Goal: Contribute content: Add original content to the website for others to see

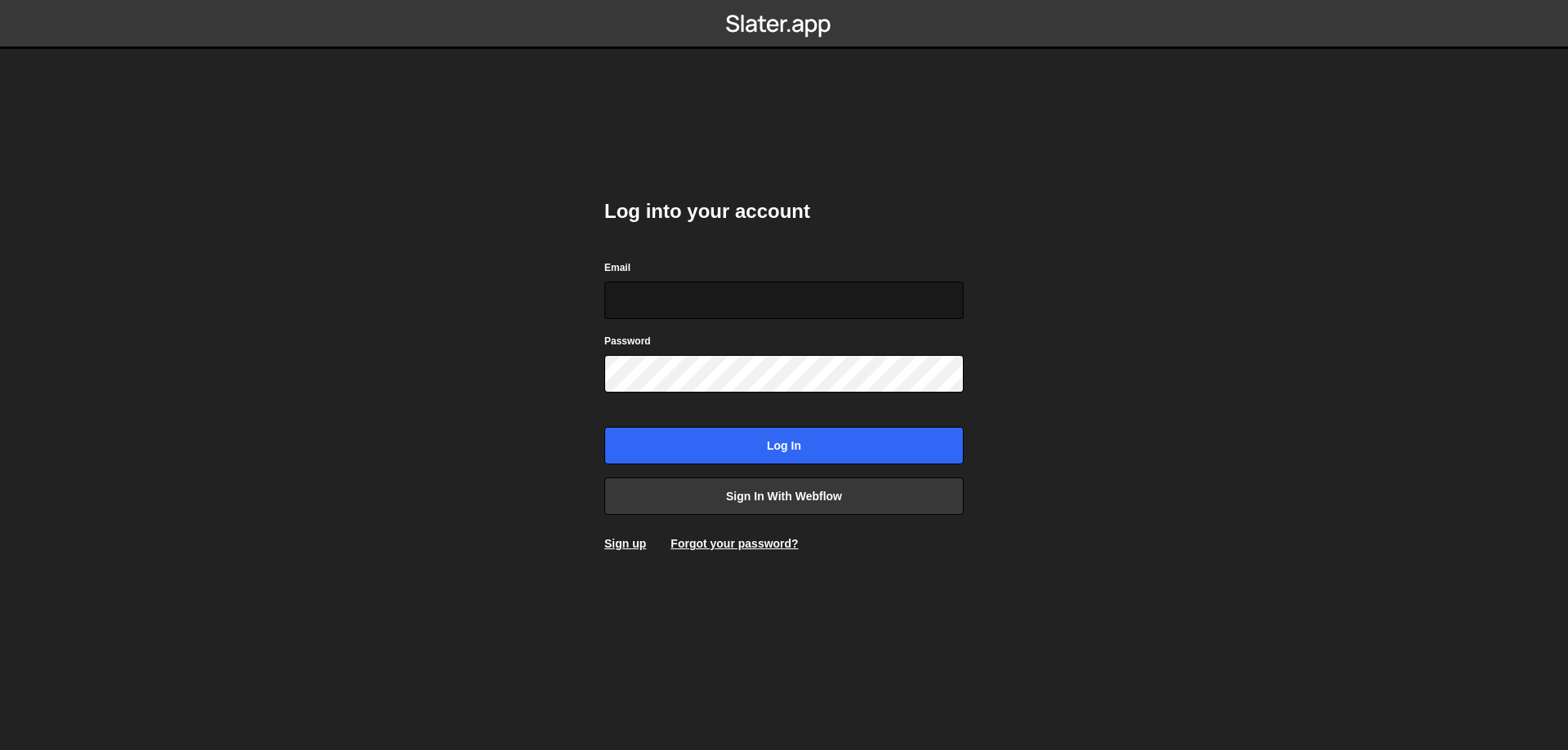
click at [723, 298] on input "Email" at bounding box center [784, 300] width 359 height 38
type input "leader.mah.com@gmail.com"
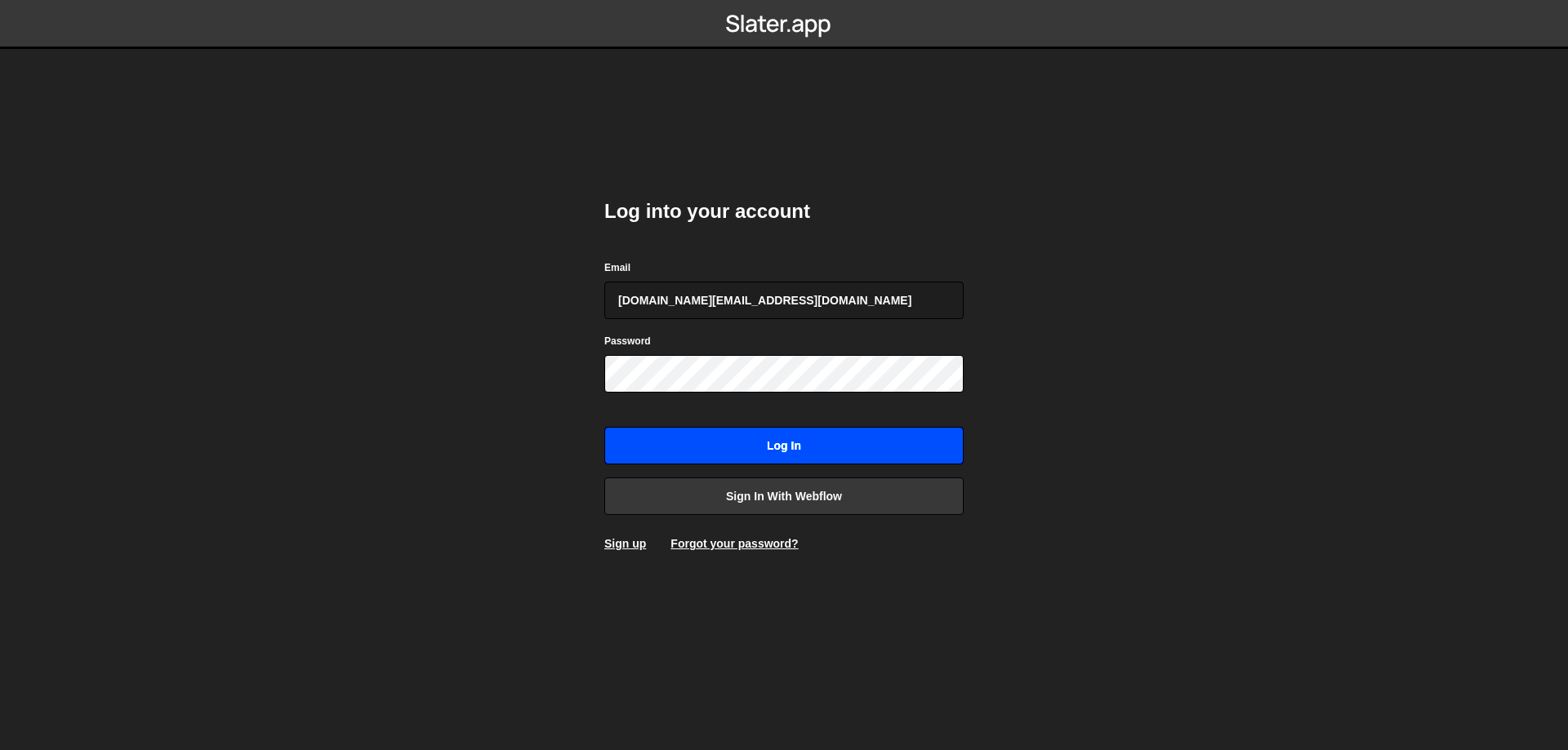
click at [810, 435] on input "Log in" at bounding box center [784, 446] width 359 height 38
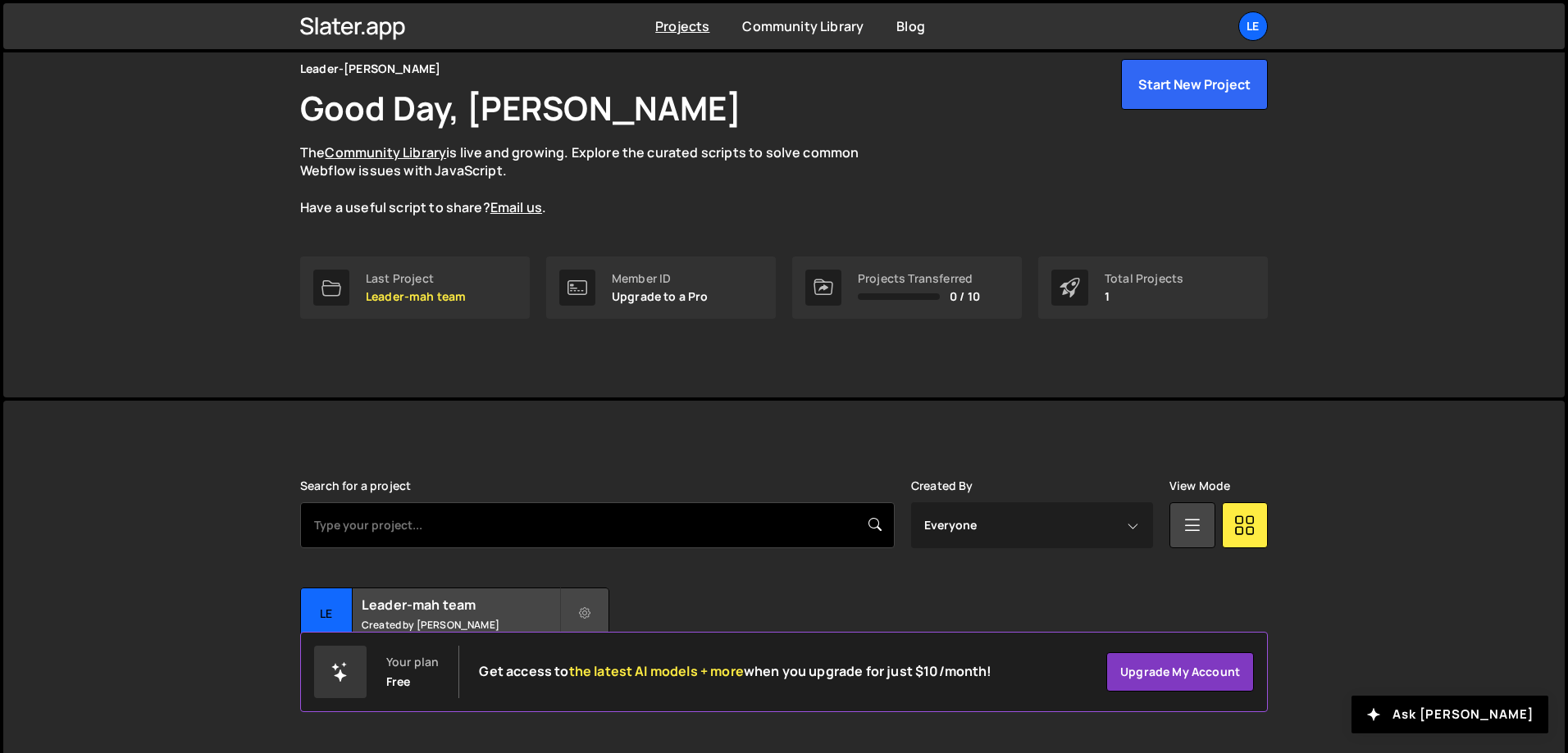
scroll to position [91, 0]
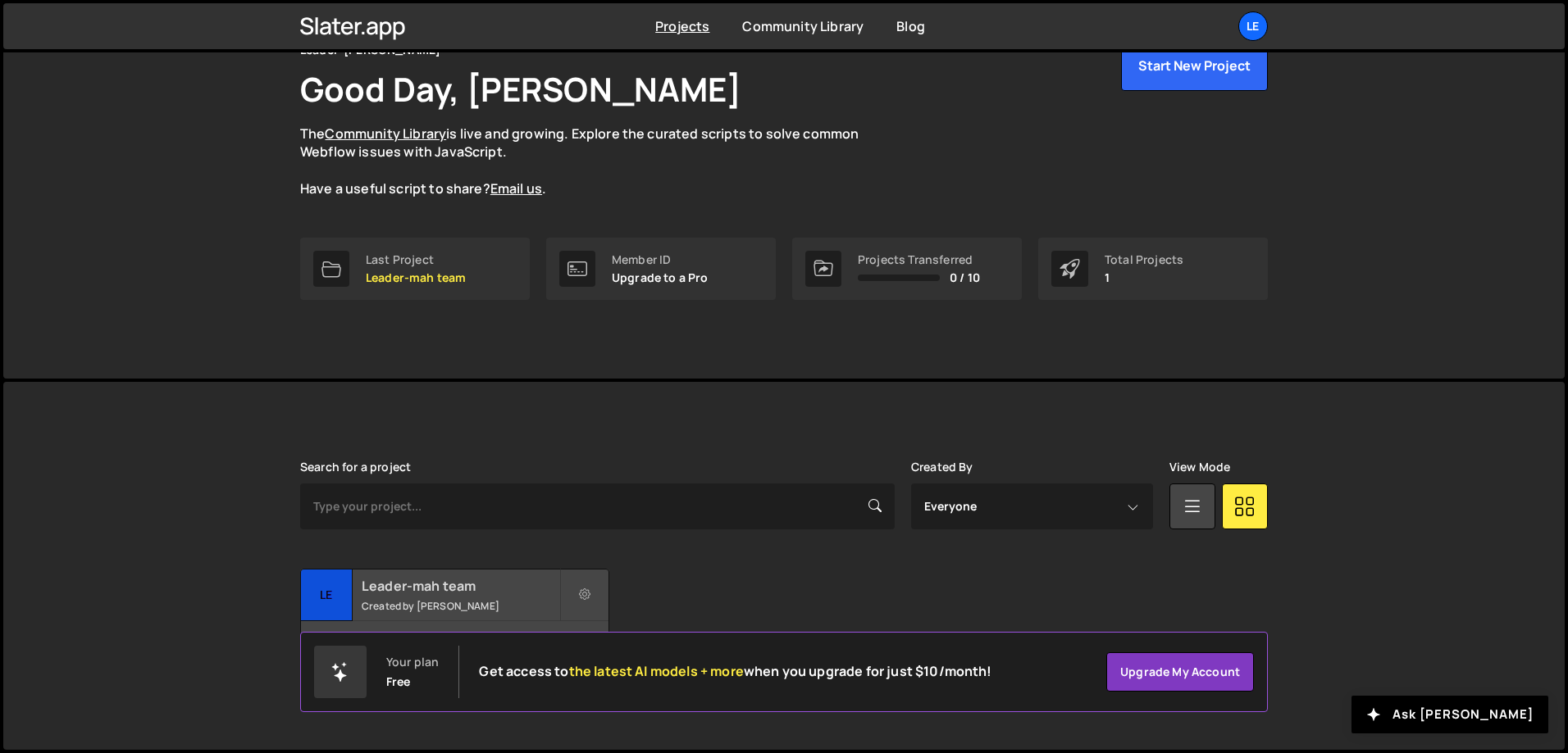
click at [471, 572] on div "Leader-mah team Created by [PERSON_NAME]" at bounding box center [454, 595] width 308 height 51
click at [469, 574] on div "Leader-mah team Created by [PERSON_NAME]" at bounding box center [454, 595] width 308 height 51
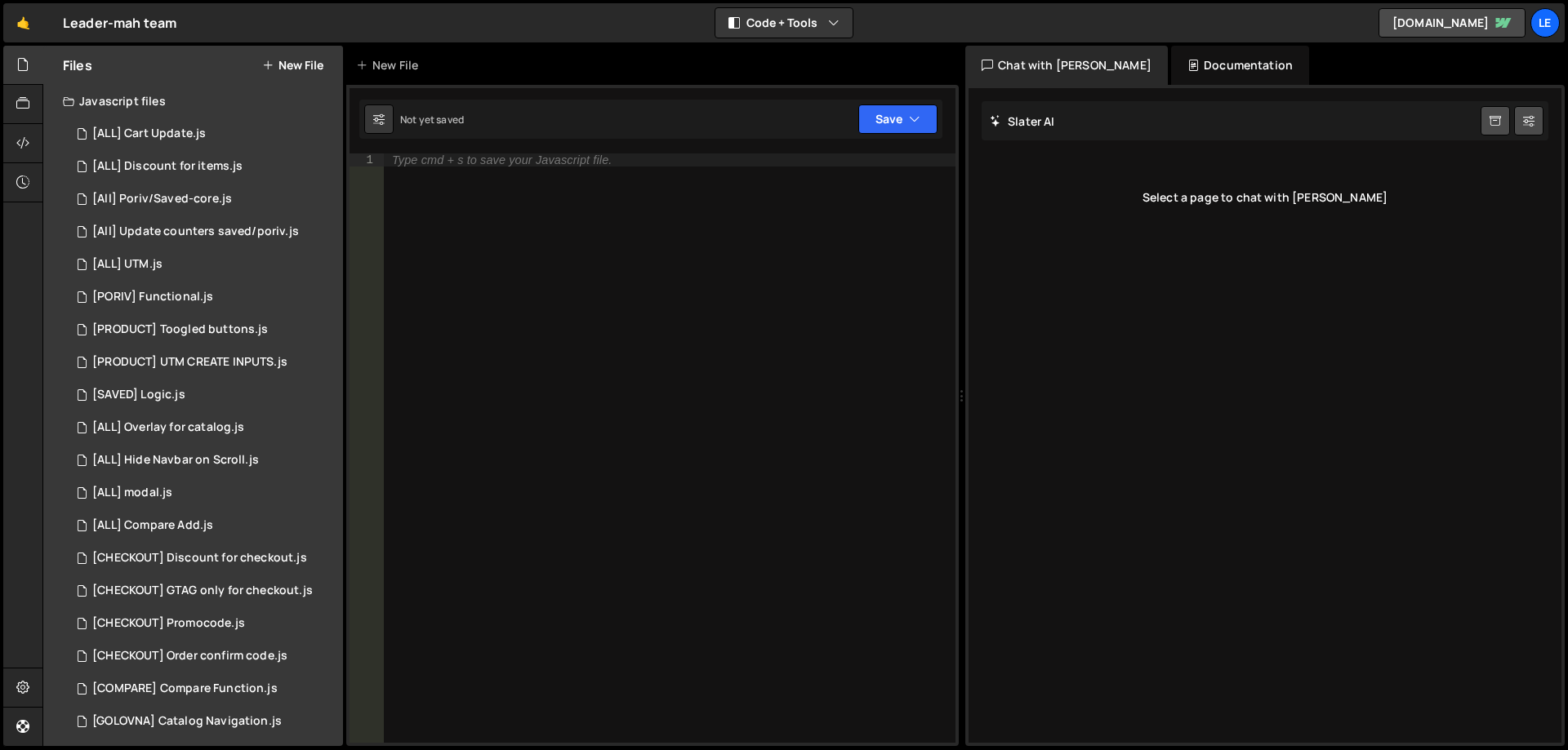
click at [611, 18] on div "🤙 Leader-mah team ⚠️ Code is being edited in another browser Code + Tools Code …" at bounding box center [784, 23] width 1561 height 39
click at [207, 131] on div "1 [ALL] Cart Update.js 0" at bounding box center [202, 134] width 280 height 33
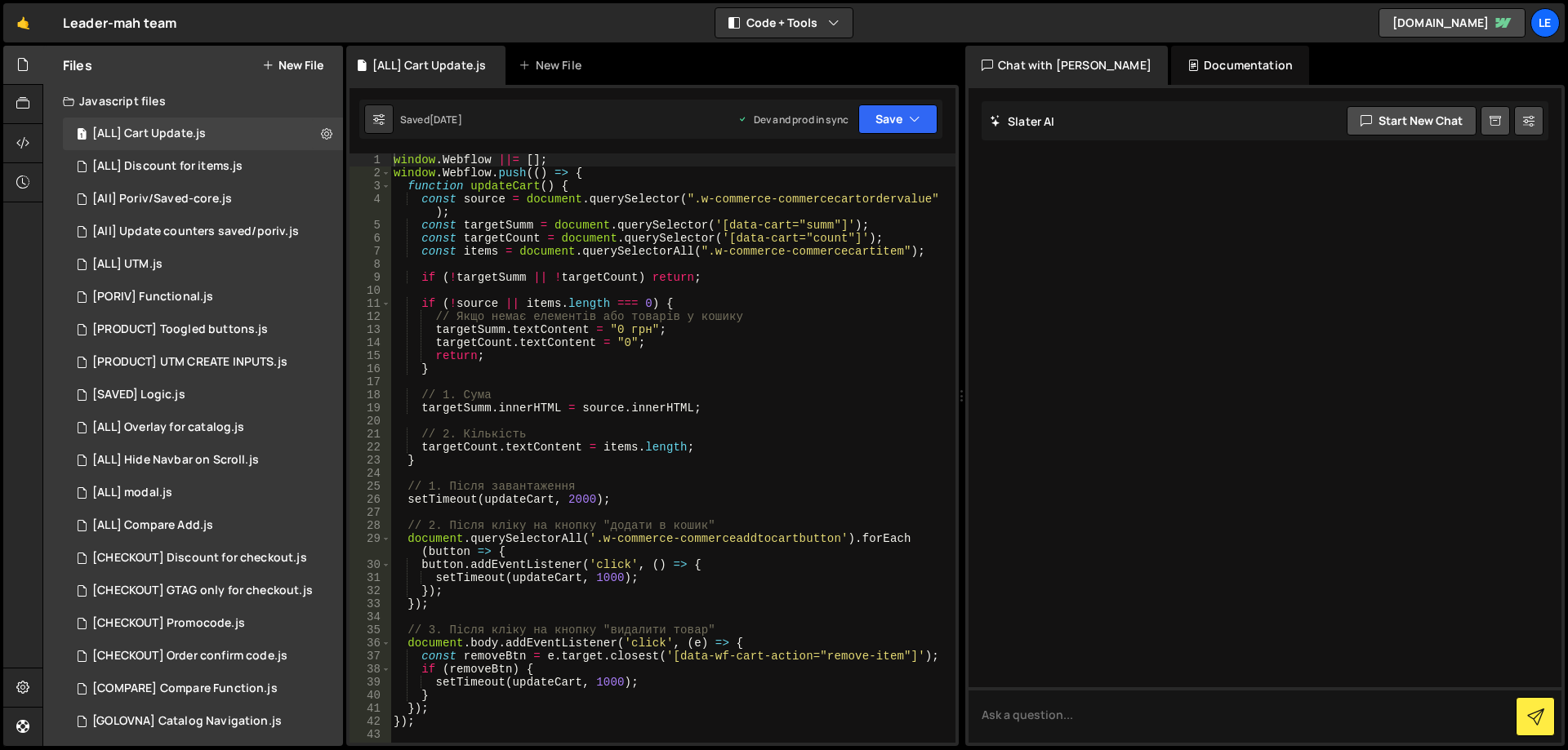
click at [291, 62] on button "New File" at bounding box center [292, 65] width 62 height 13
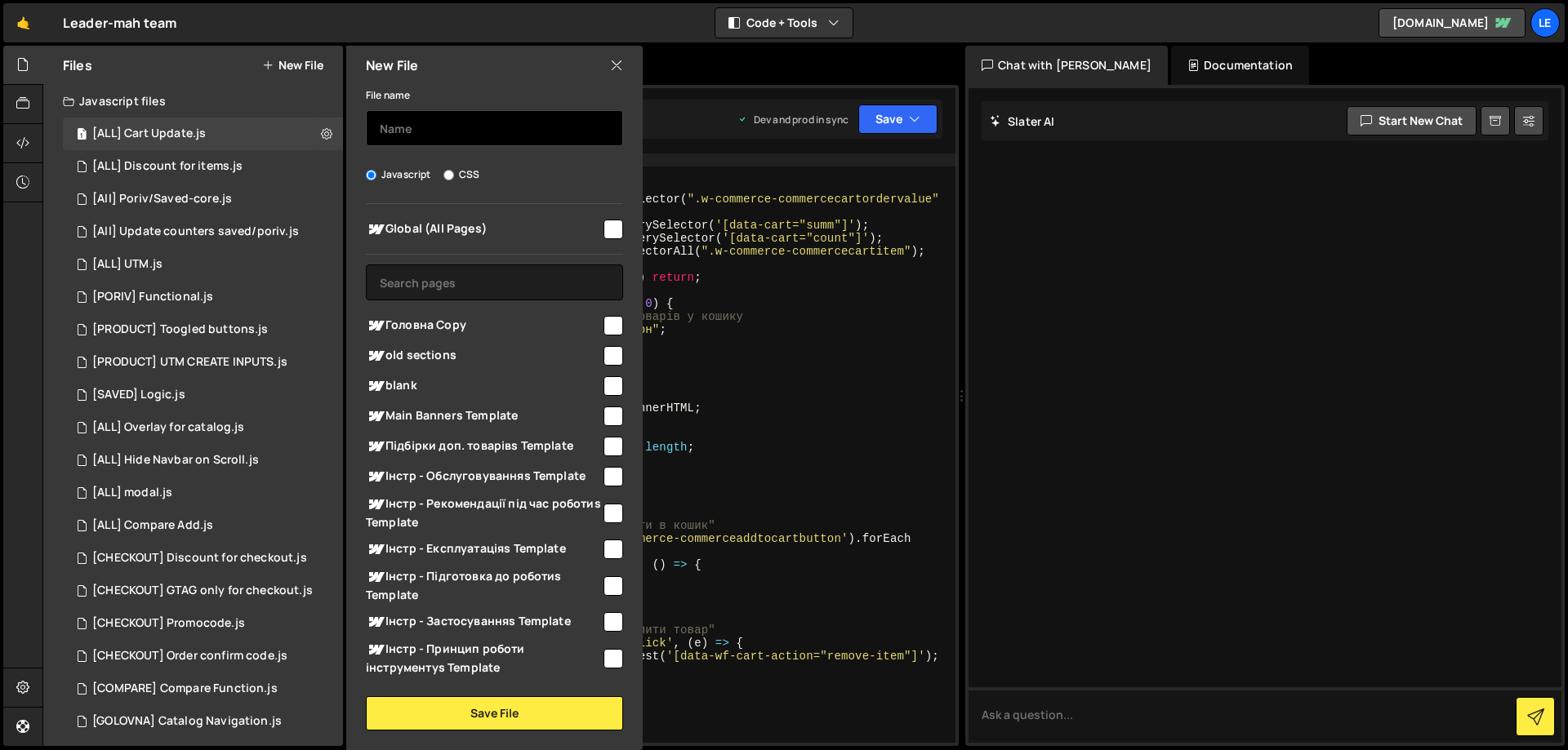
click at [444, 135] on input "text" at bounding box center [494, 128] width 257 height 36
type input "{"
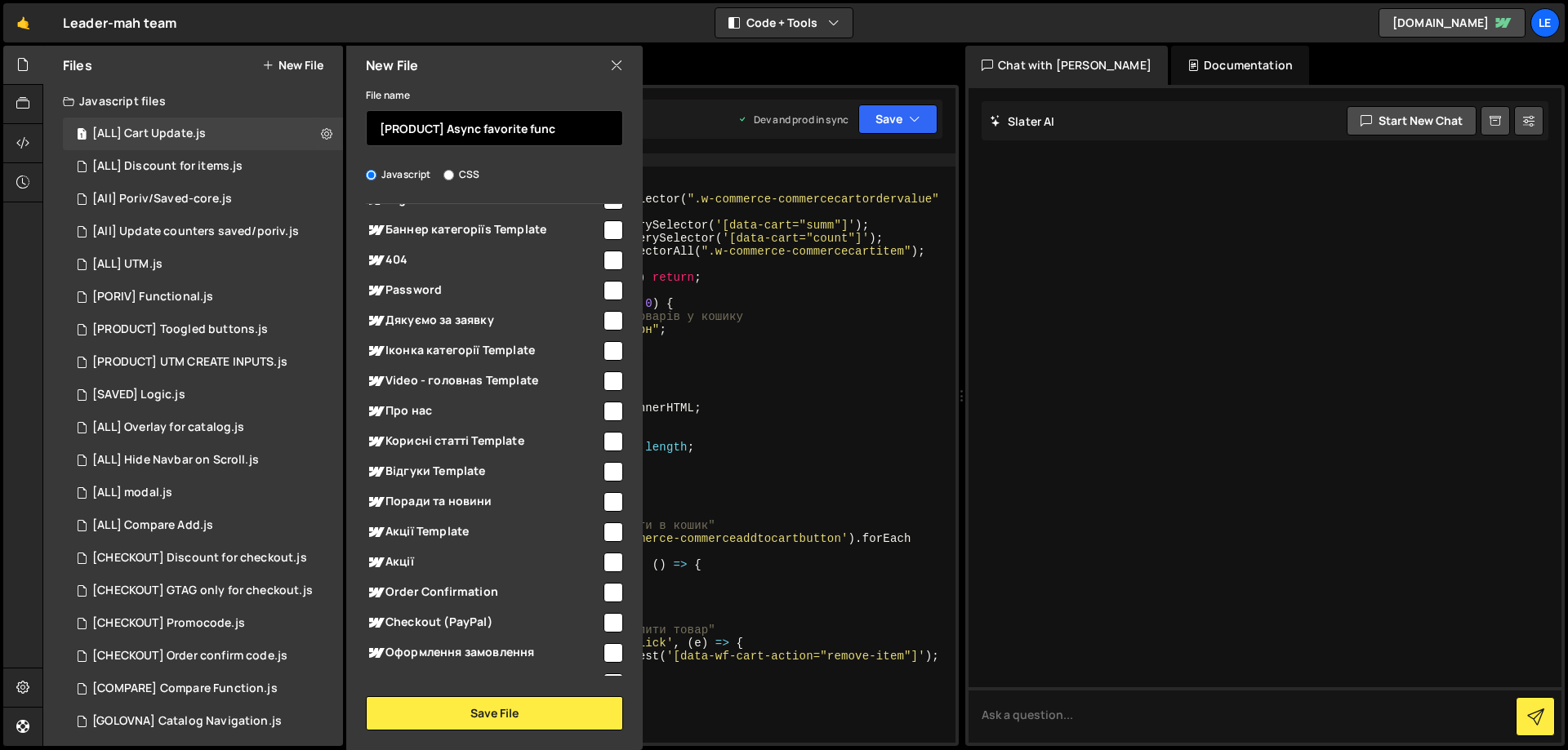
scroll to position [1351, 0]
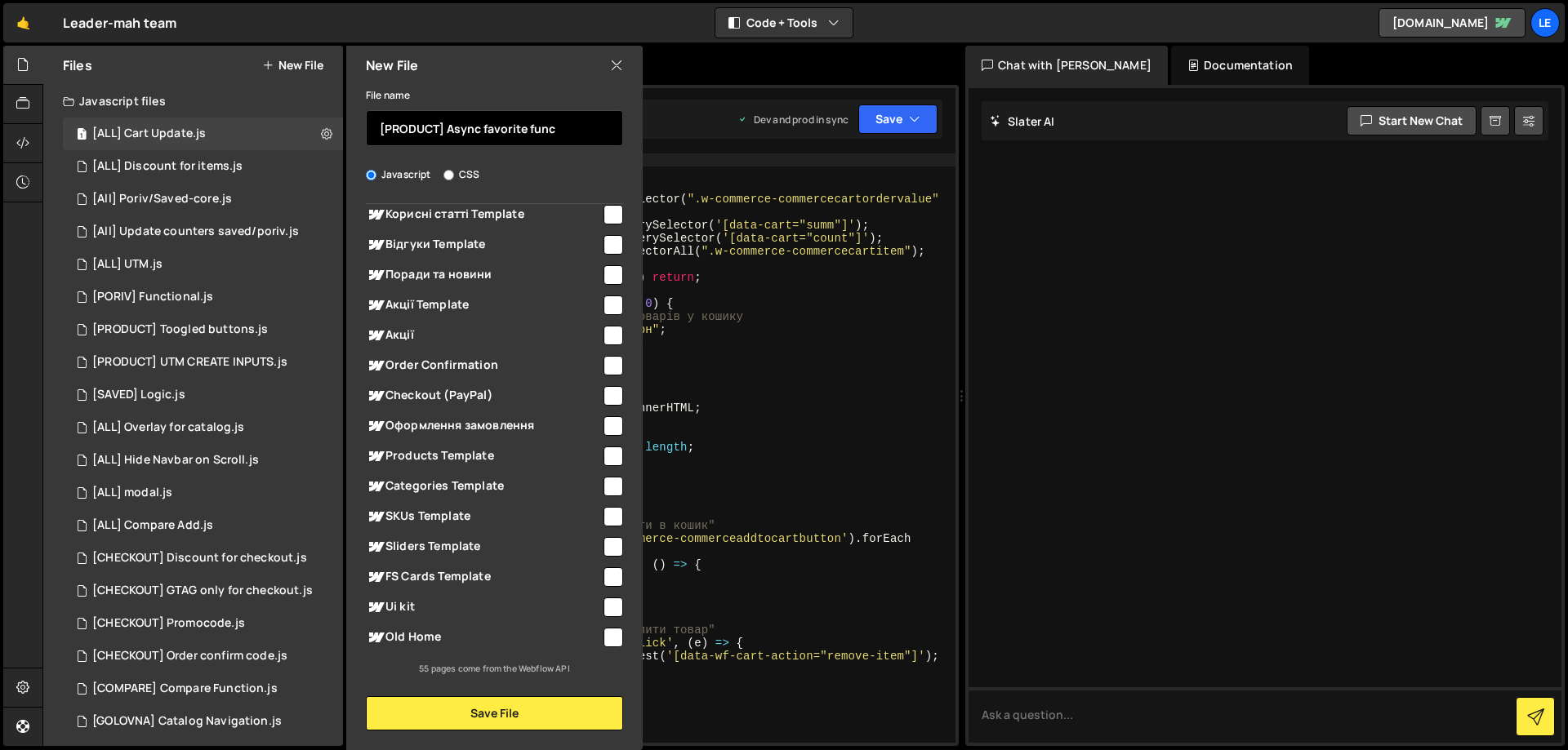
type input "[PRODUCT] Async favorite func"
click at [603, 453] on input "checkbox" at bounding box center [613, 457] width 20 height 20
checkbox input "true"
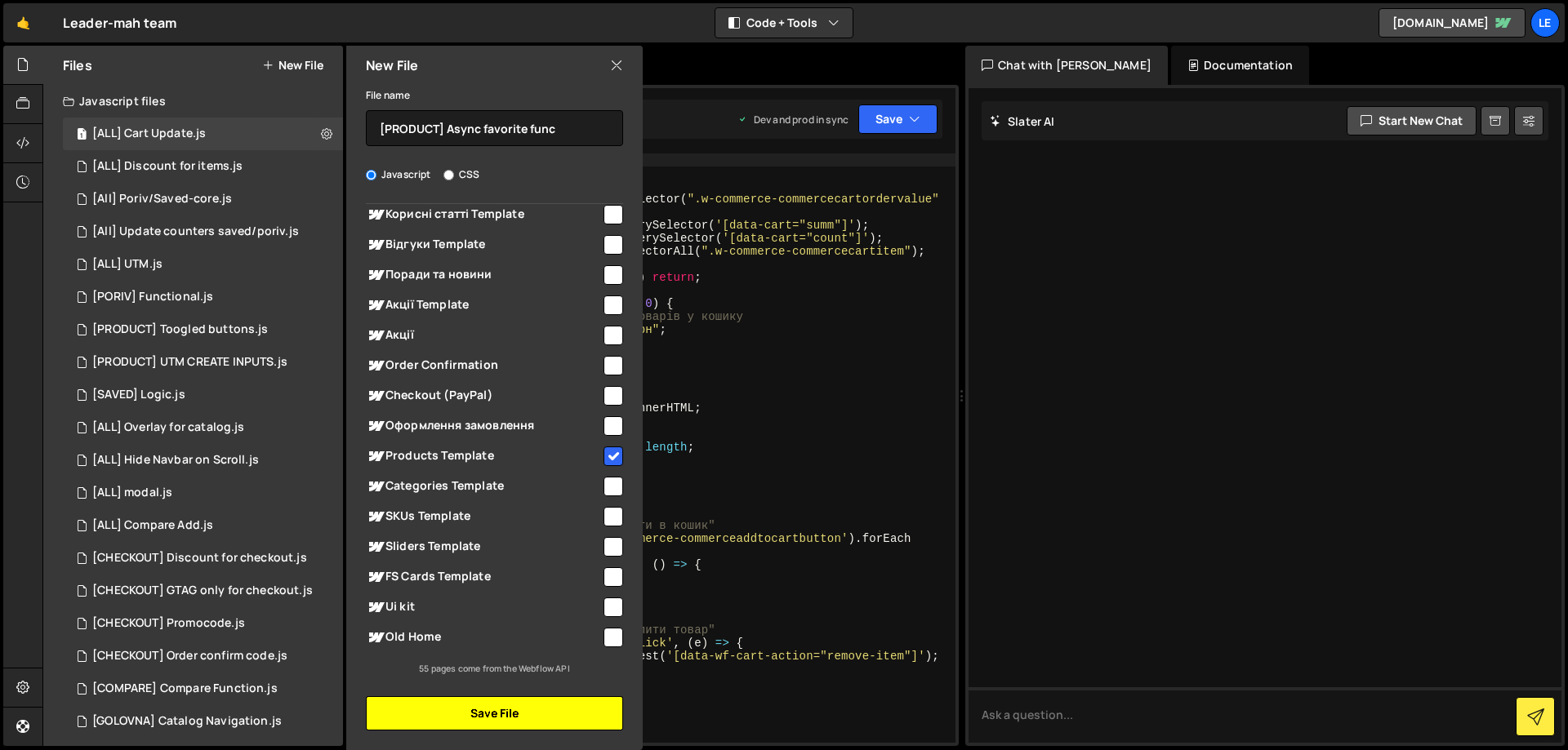
click at [528, 722] on button "Save File" at bounding box center [494, 713] width 257 height 34
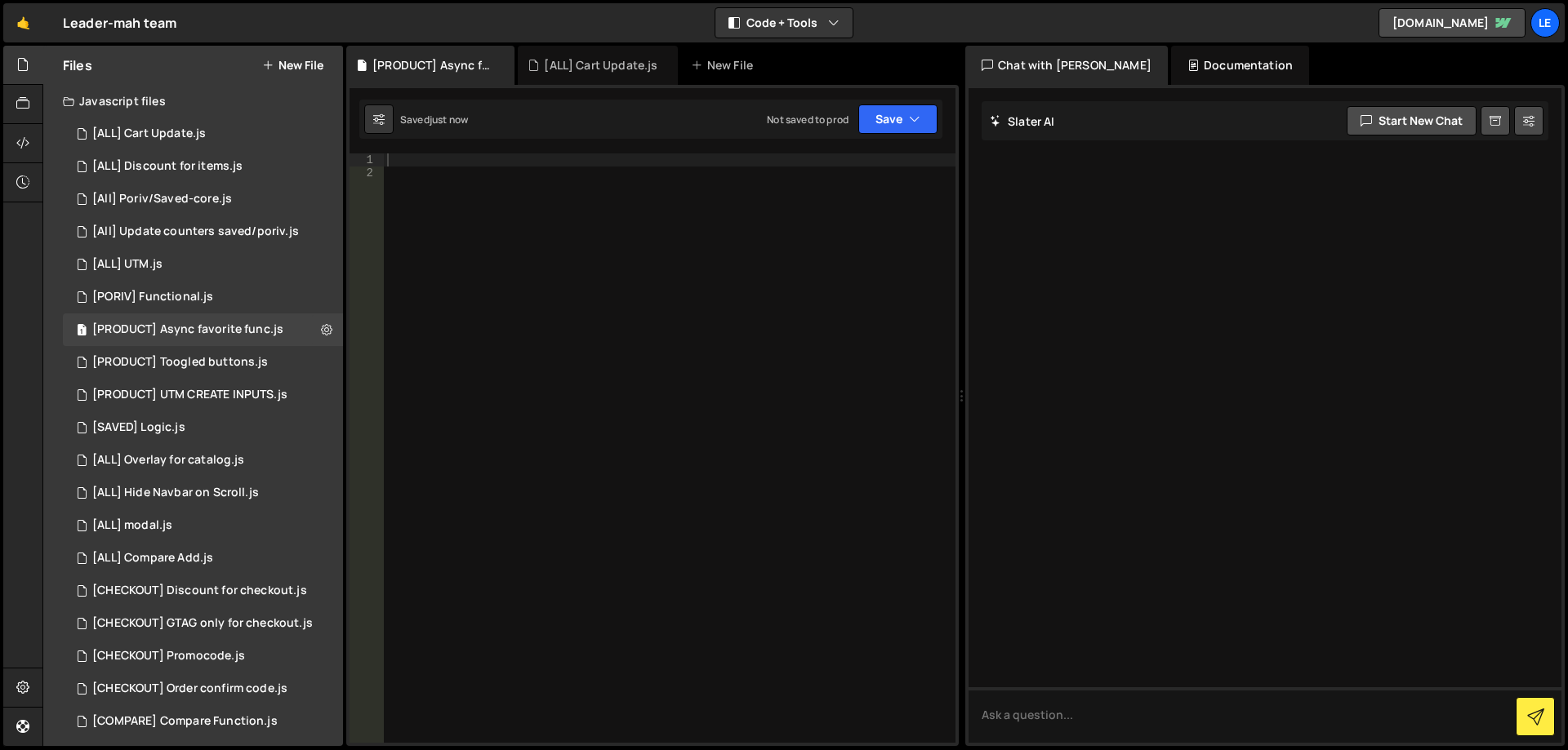
click at [700, 344] on div at bounding box center [669, 461] width 571 height 616
paste textarea
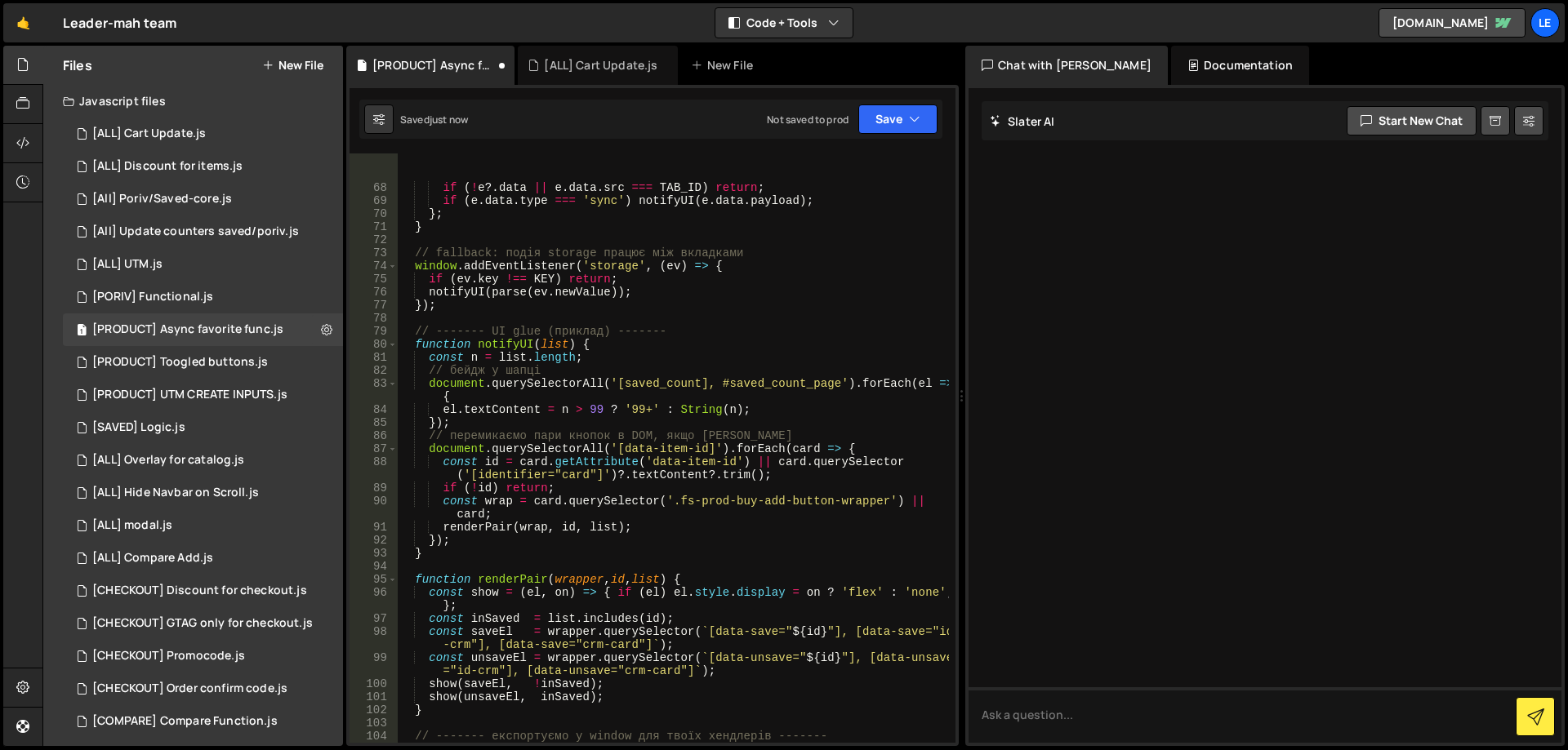
scroll to position [939, 0]
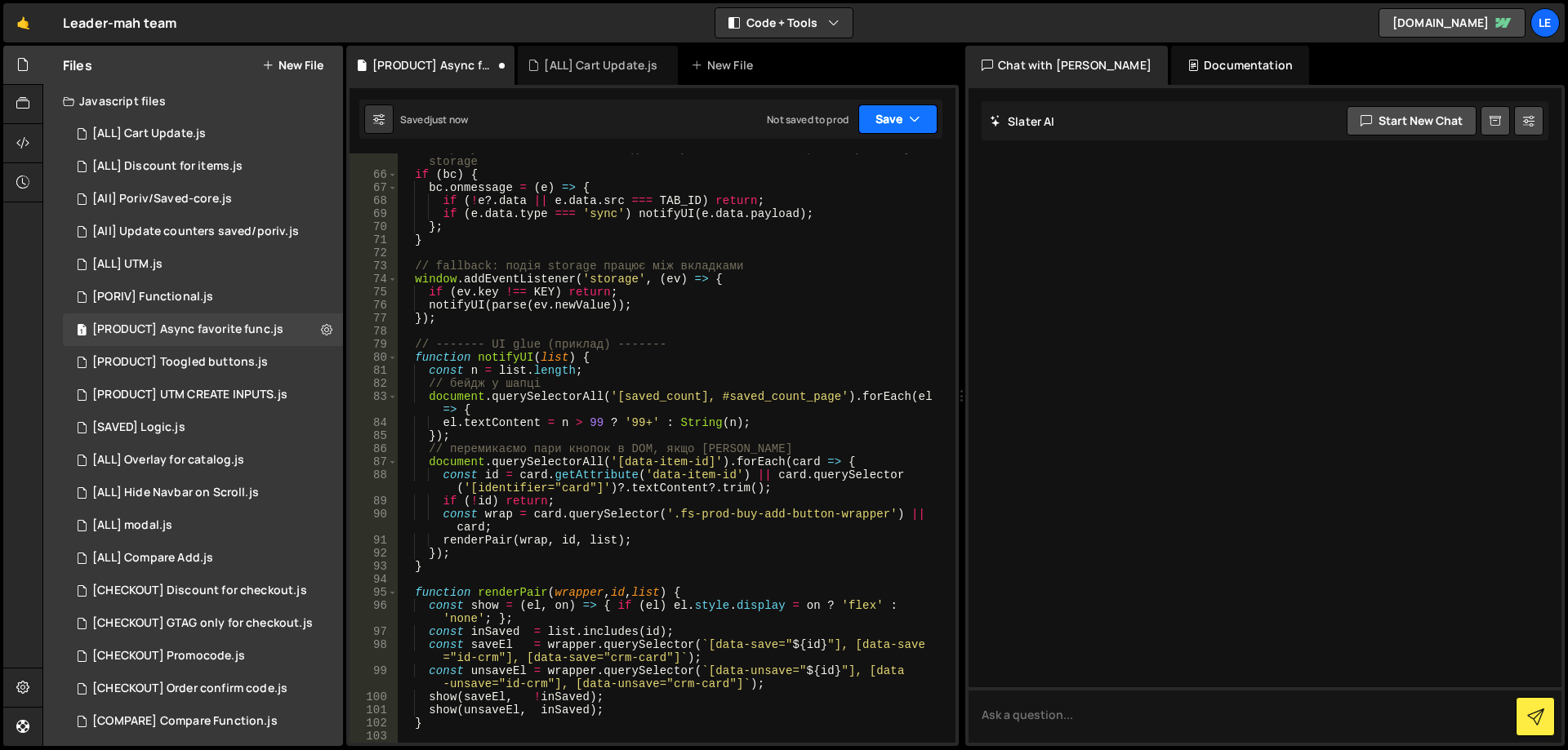
click at [886, 115] on button "Save" at bounding box center [898, 119] width 80 height 29
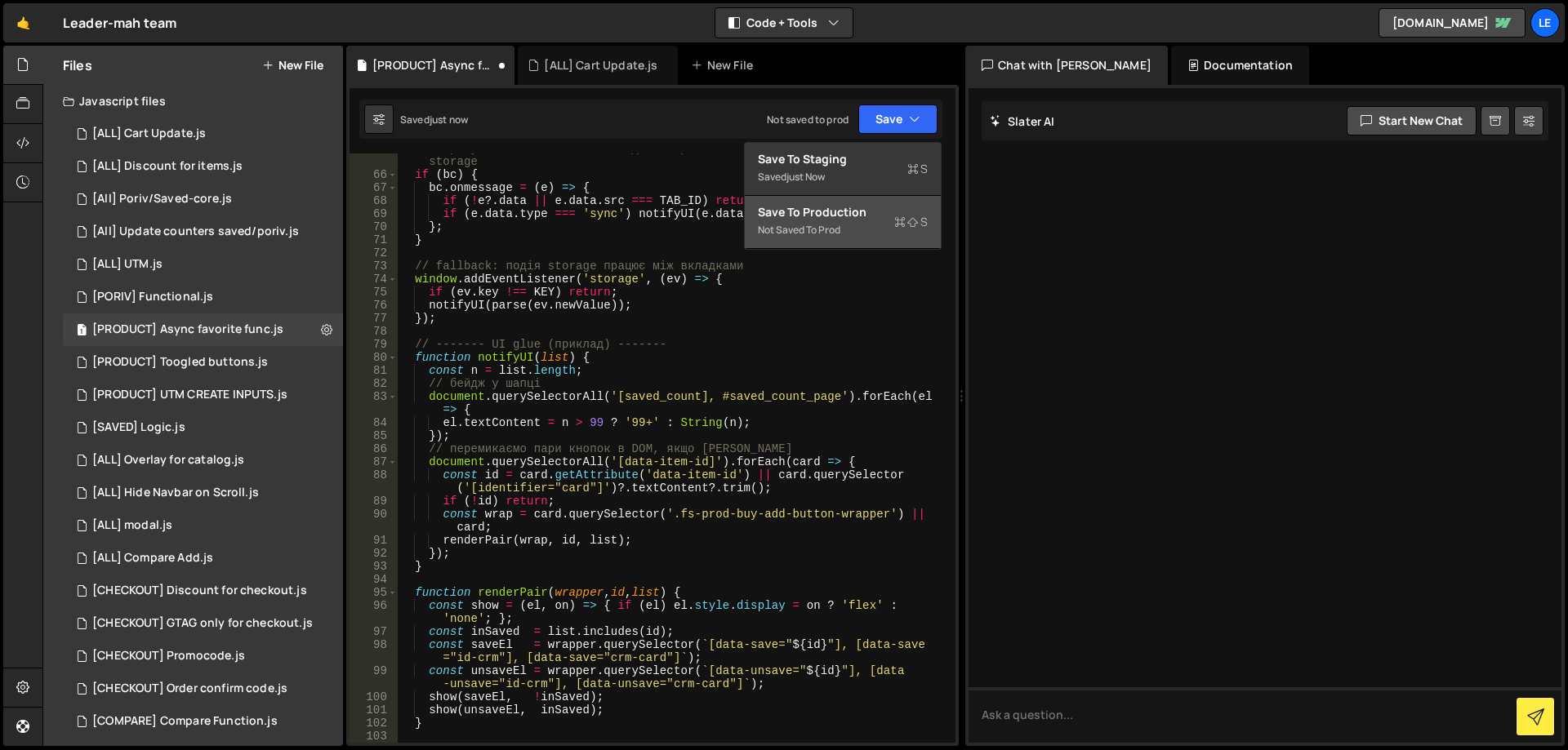
click at [859, 217] on div "Save to Production S" at bounding box center [843, 212] width 170 height 16
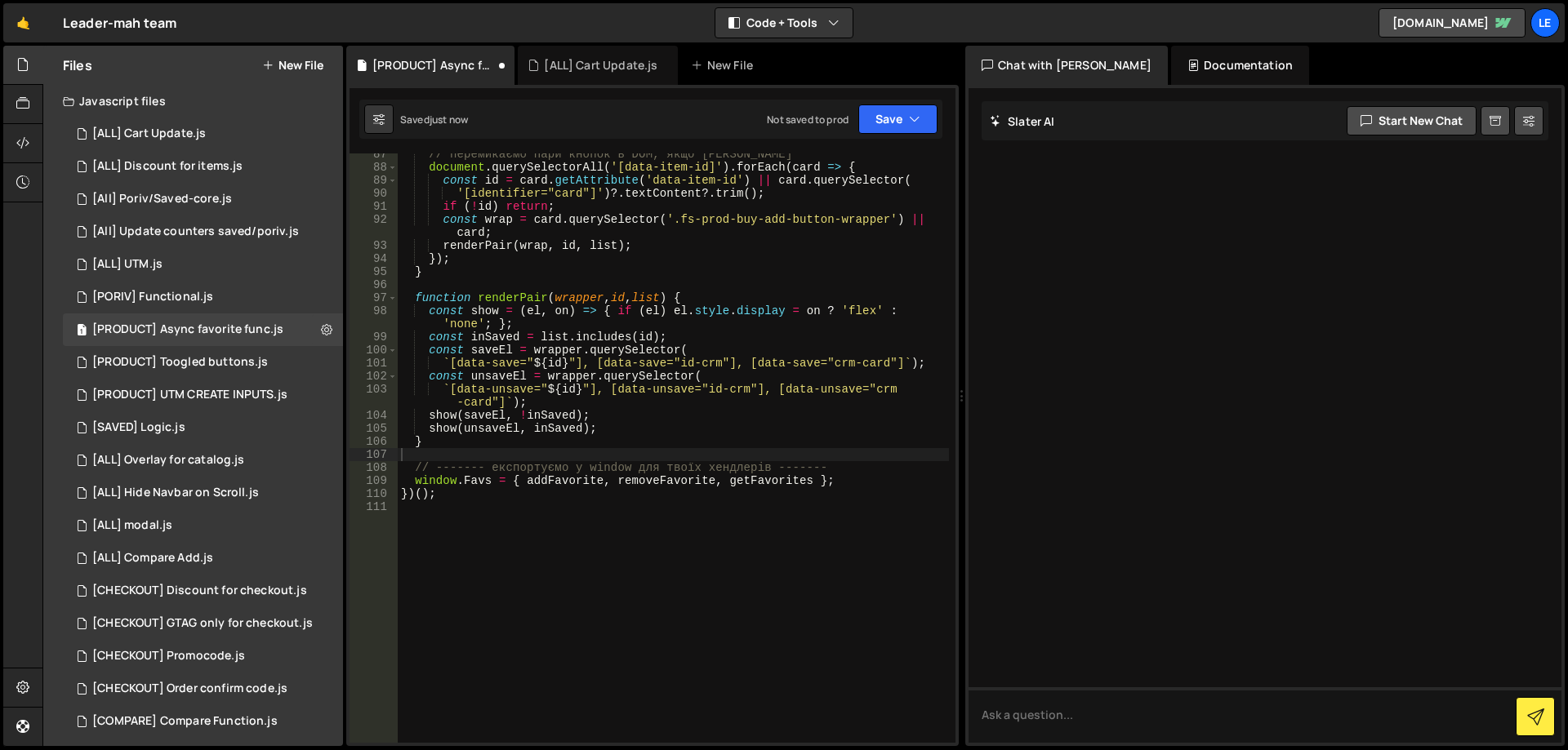
scroll to position [1247, 0]
click at [226, 423] on div "1 [SAVED] Logic.js 0" at bounding box center [202, 427] width 280 height 33
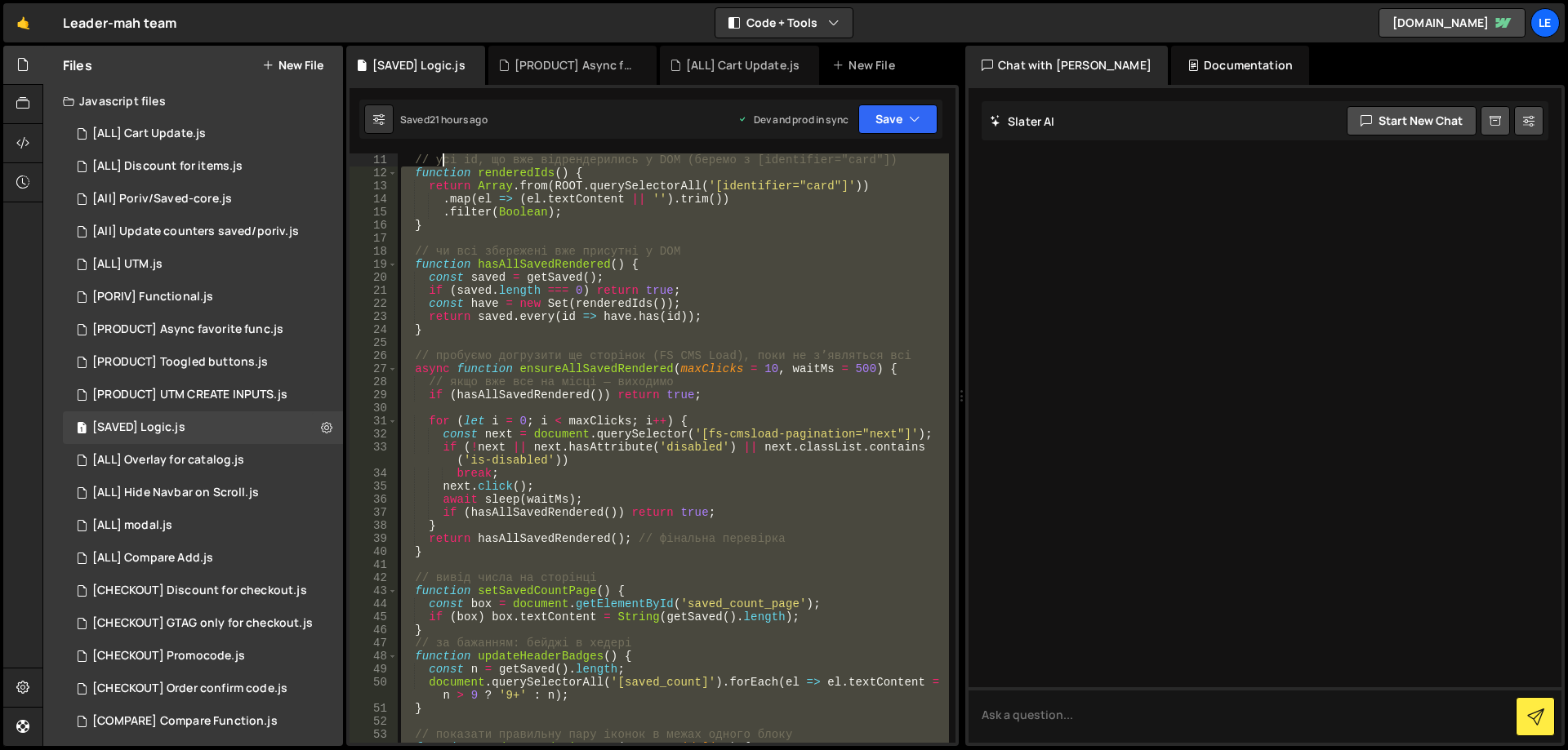
scroll to position [0, 0]
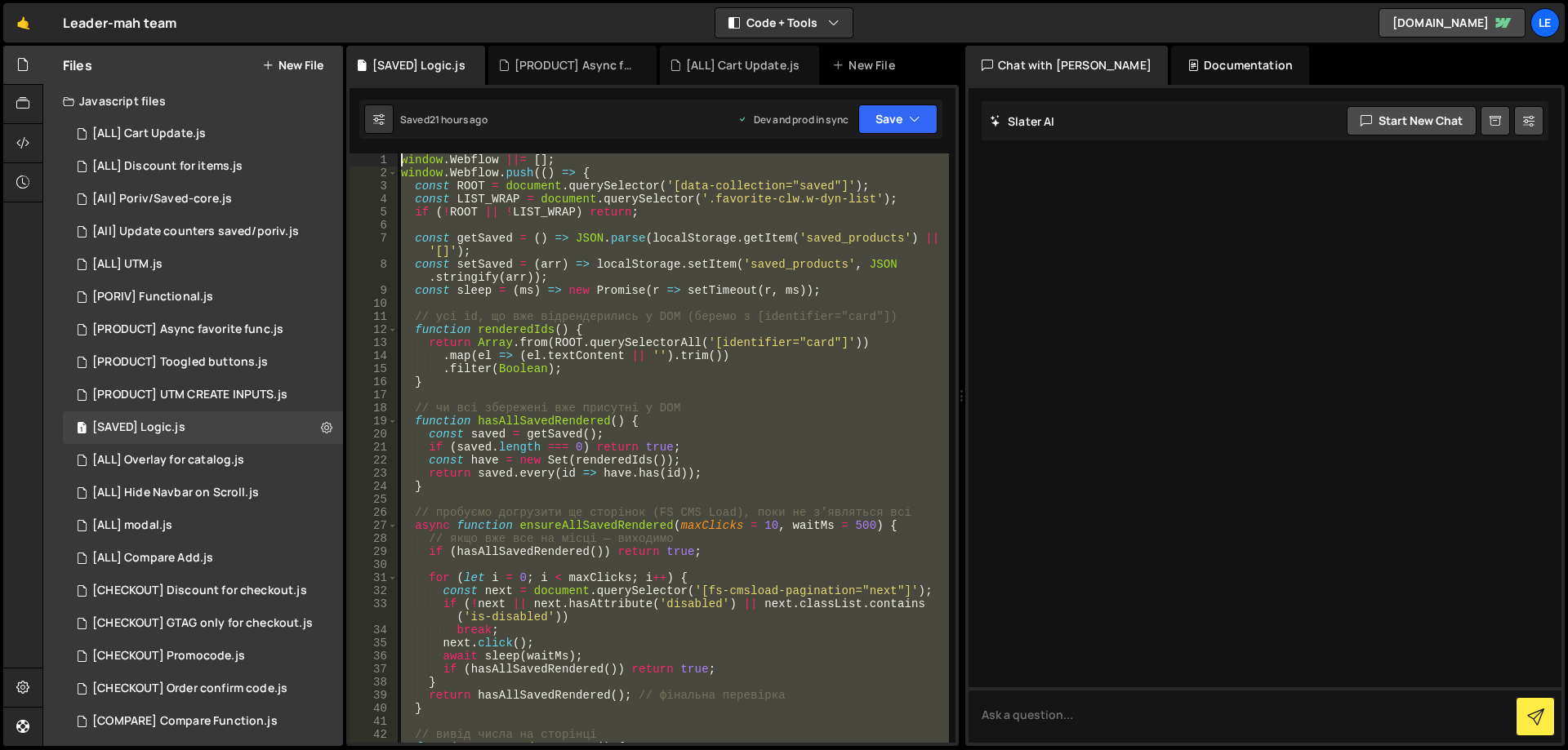
drag, startPoint x: 574, startPoint y: 626, endPoint x: 366, endPoint y: 4, distance: 655.9
click at [366, 4] on div "Hold on a sec... Are you certain you wish to leave this page? Any changes you'v…" at bounding box center [784, 375] width 1568 height 750
click at [729, 355] on div "window . Webflow ||= [ ] ; window . Webflow . push (( ) => { const ROOT = docum…" at bounding box center [673, 448] width 552 height 589
paste textarea
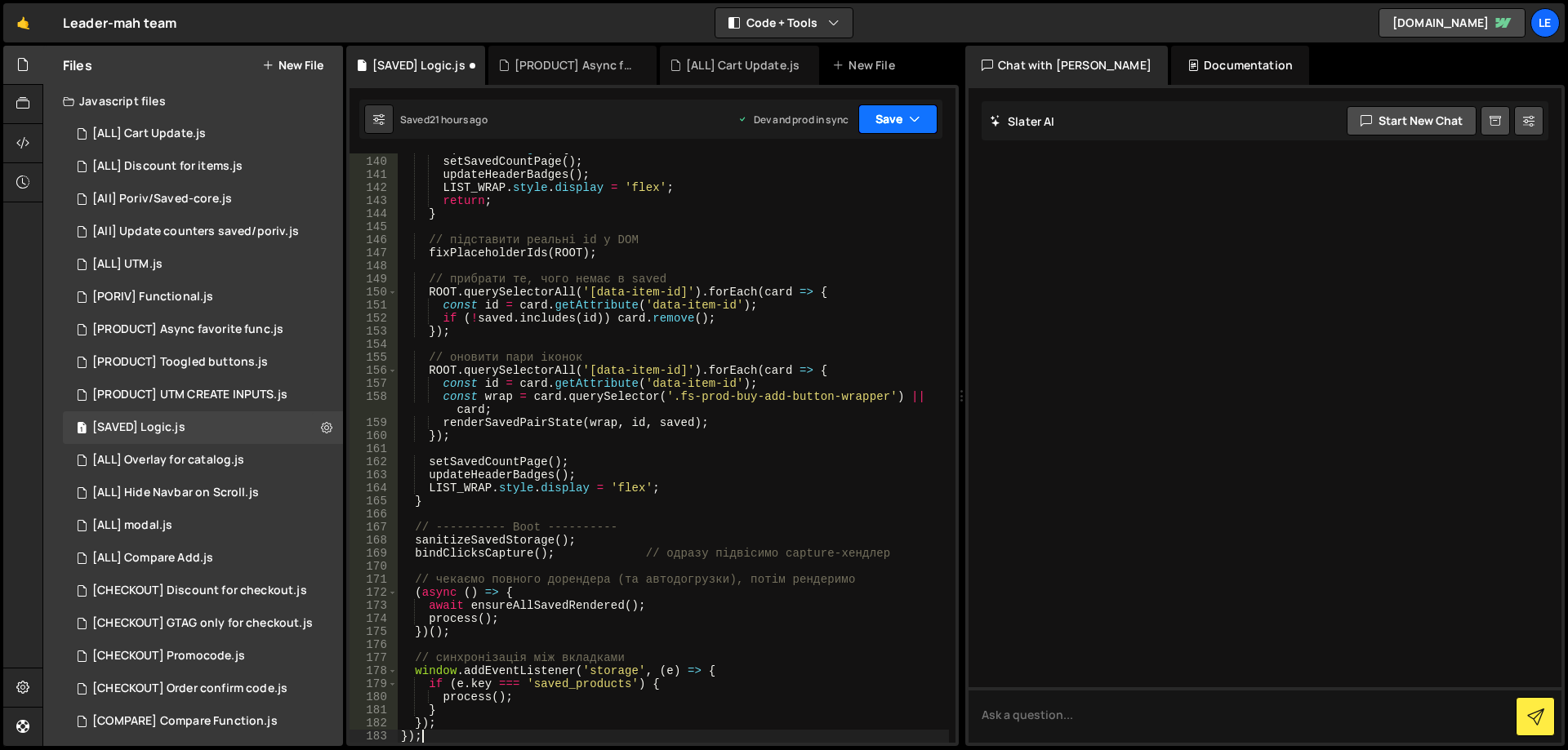
click at [892, 118] on button "Save" at bounding box center [898, 119] width 80 height 29
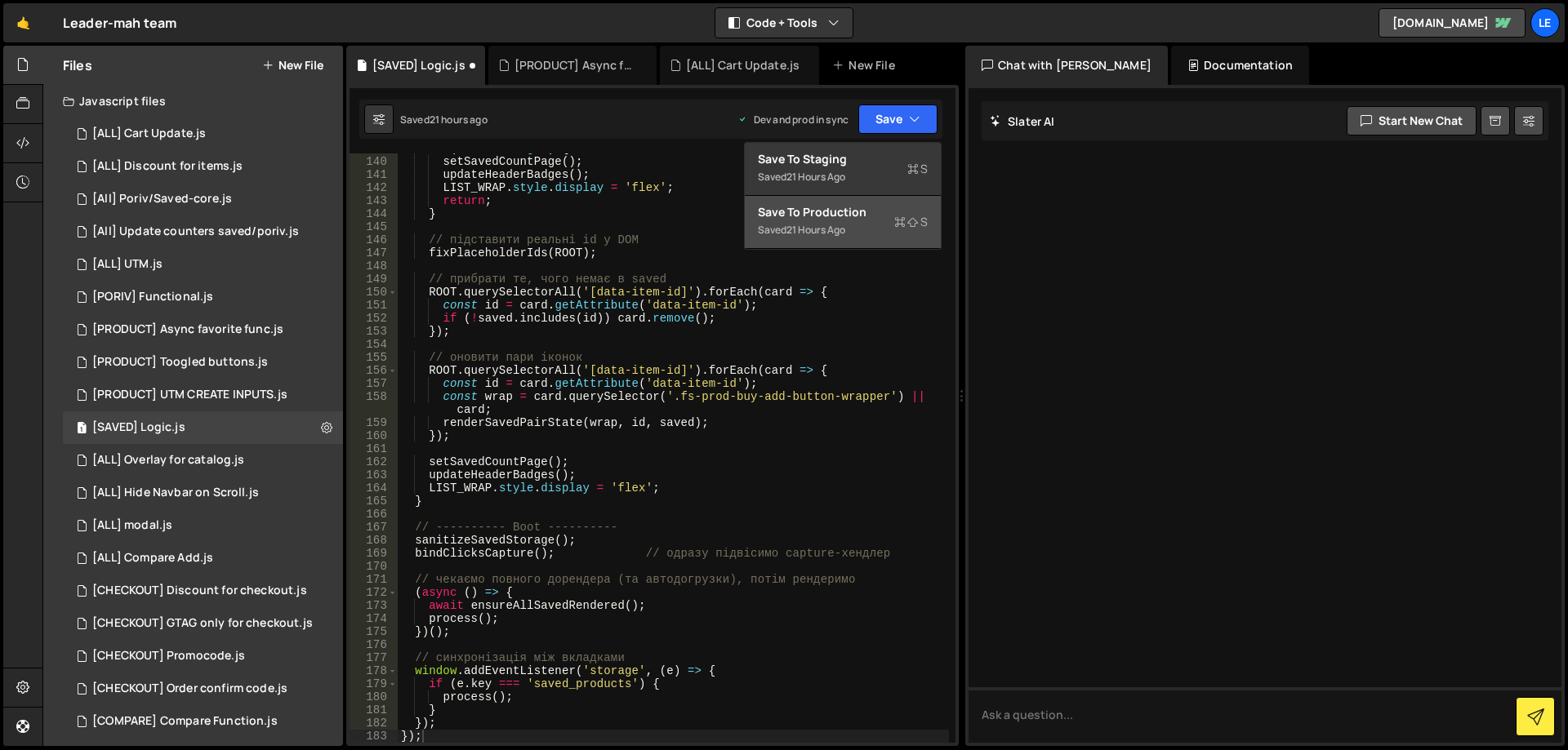
click at [869, 215] on div "Save to Production S" at bounding box center [843, 212] width 170 height 16
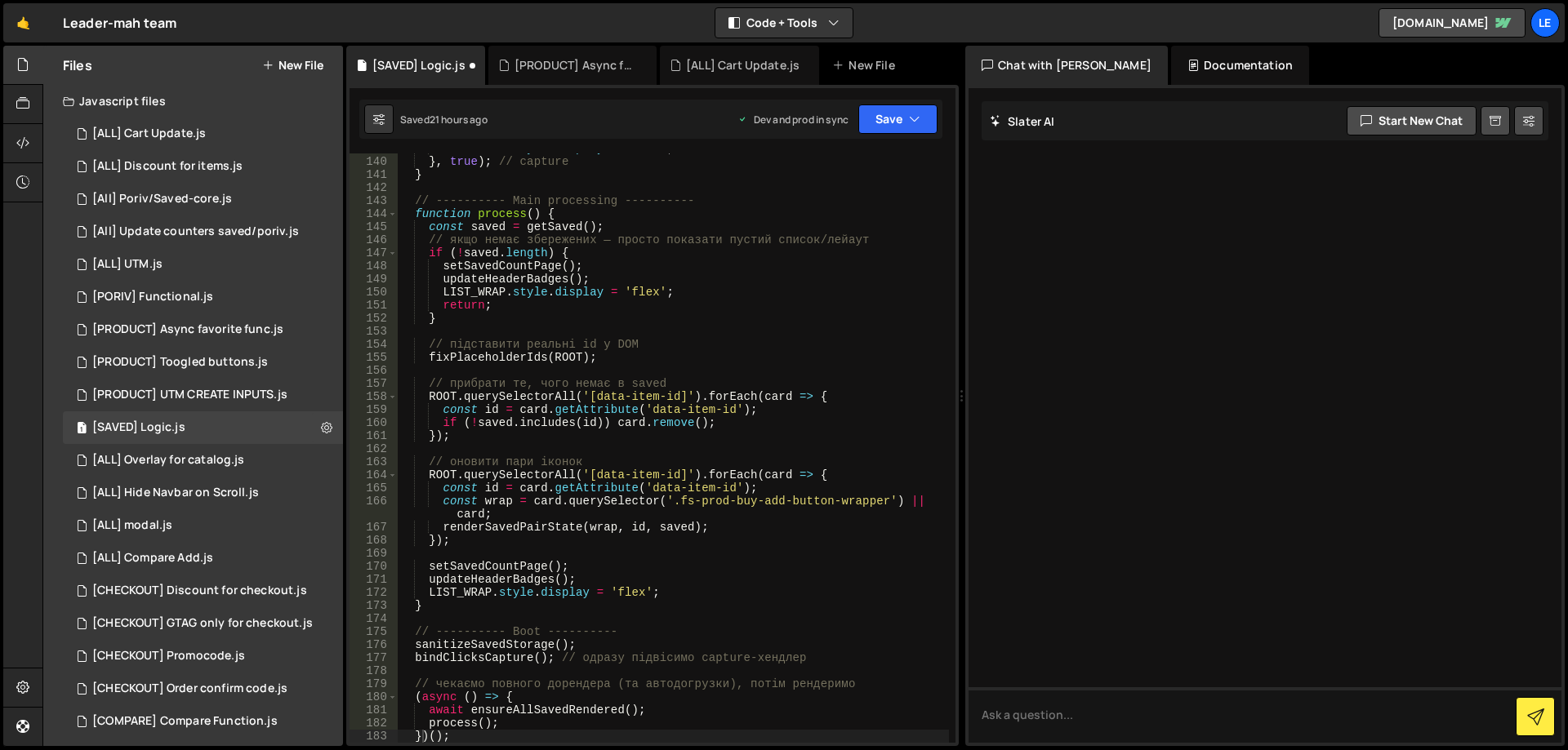
scroll to position [1958, 0]
click at [725, 434] on div "LIST_WRAP . style . display = 'flex' ; } , true ) ; // capture } // ---------- …" at bounding box center [673, 450] width 552 height 616
type textarea "});"
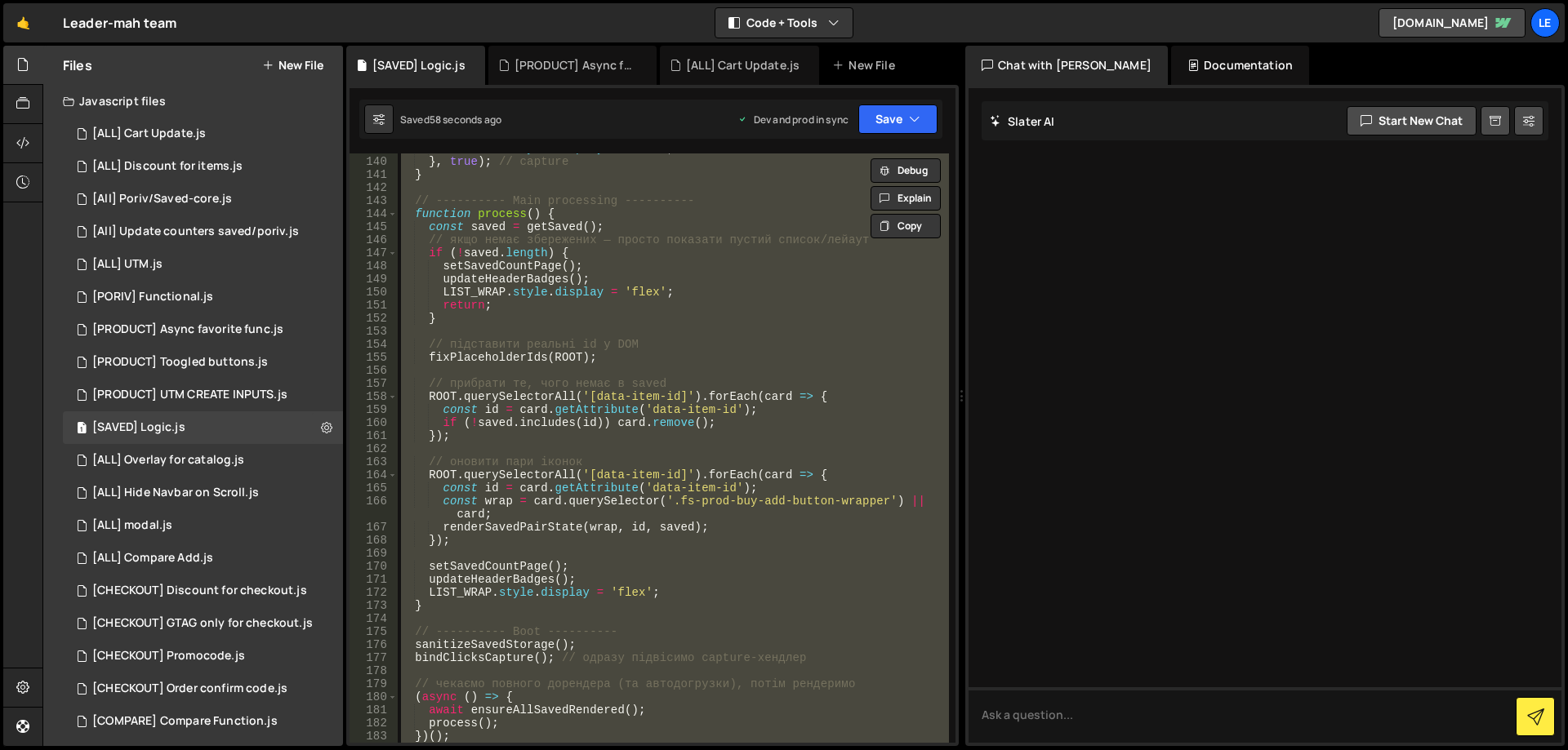
paste textarea
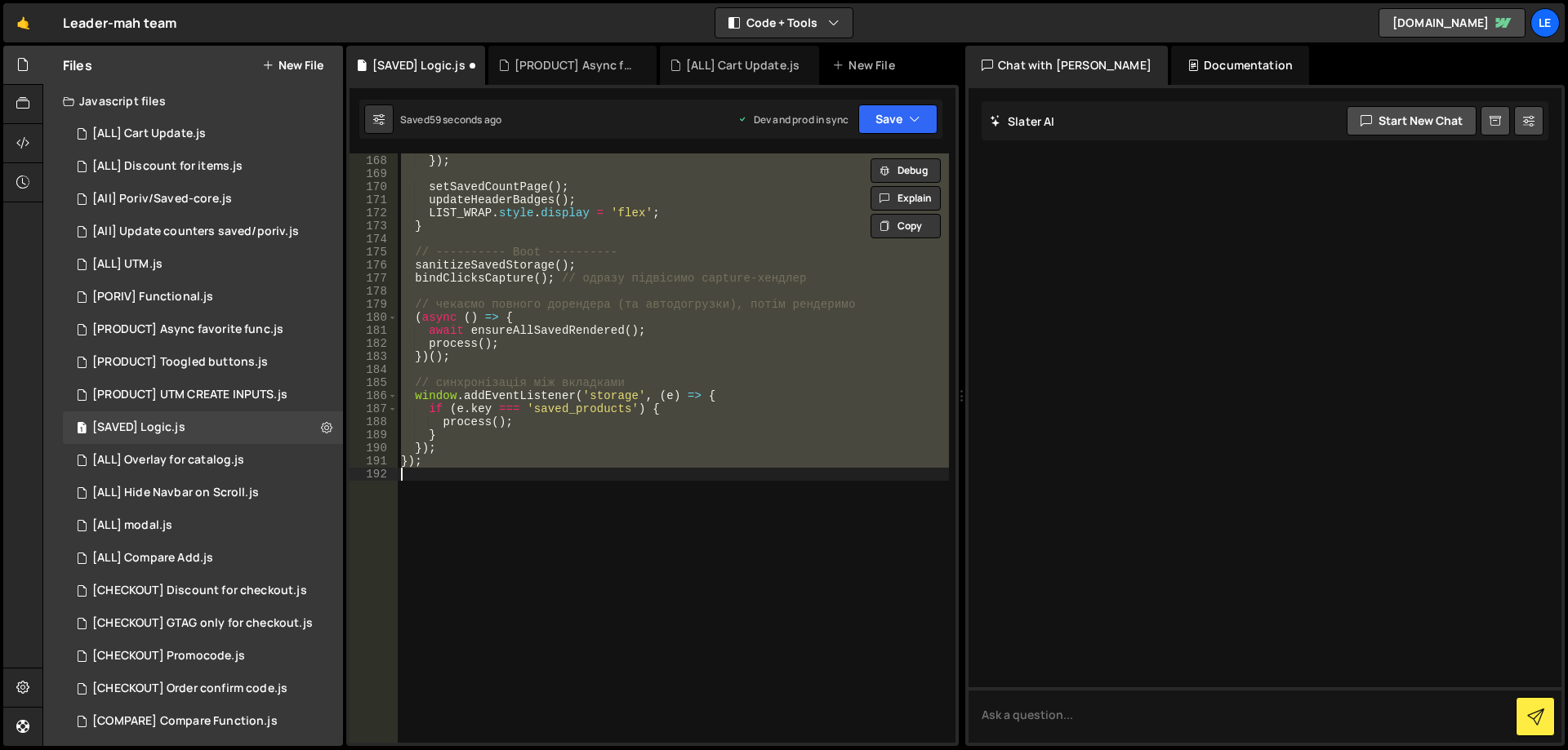
scroll to position [2338, 0]
click at [645, 325] on div "renderSavedPairState ( wrap , id , saved ) ; }) ; setSavedCountPage ( ) ; updat…" at bounding box center [673, 448] width 552 height 589
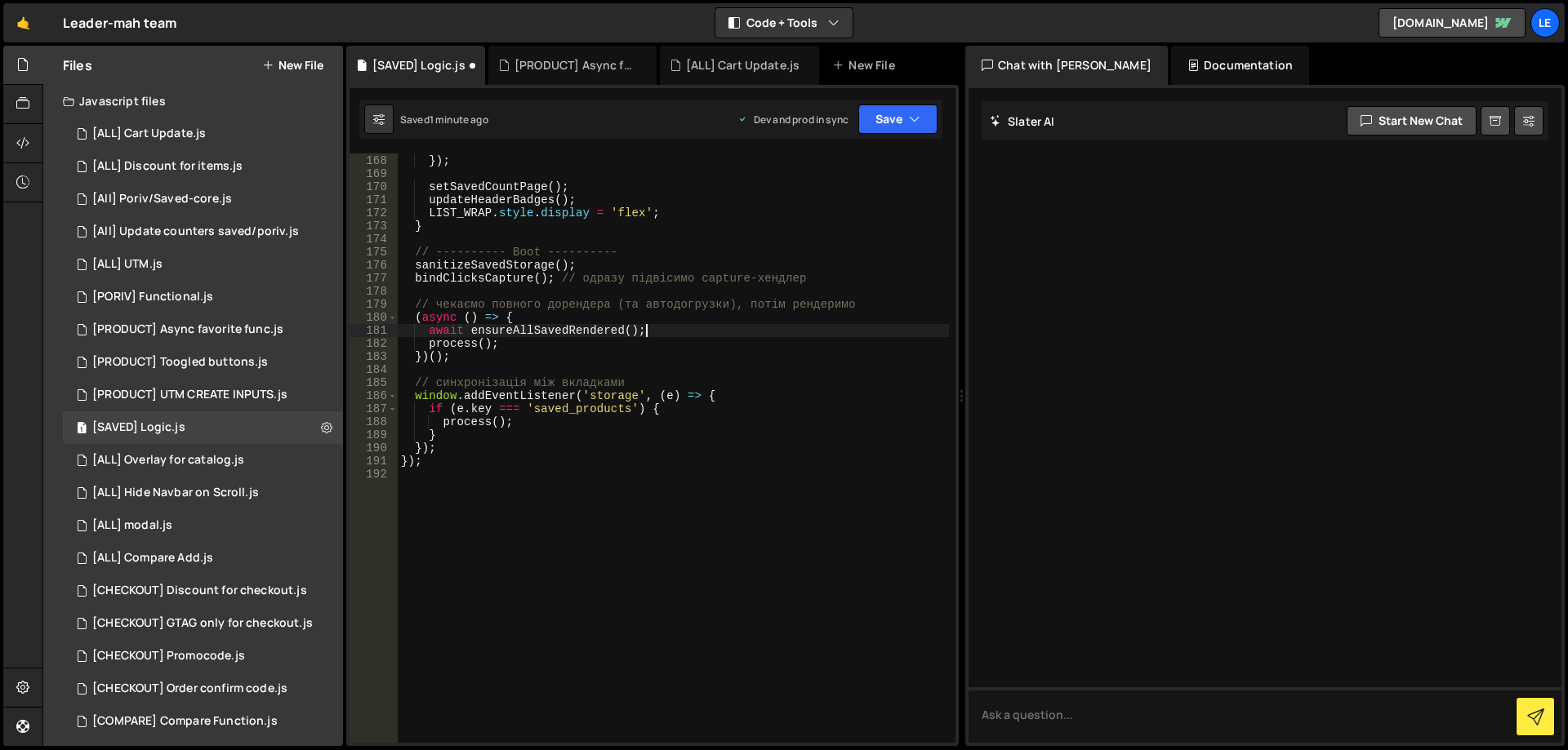
type textarea "});"
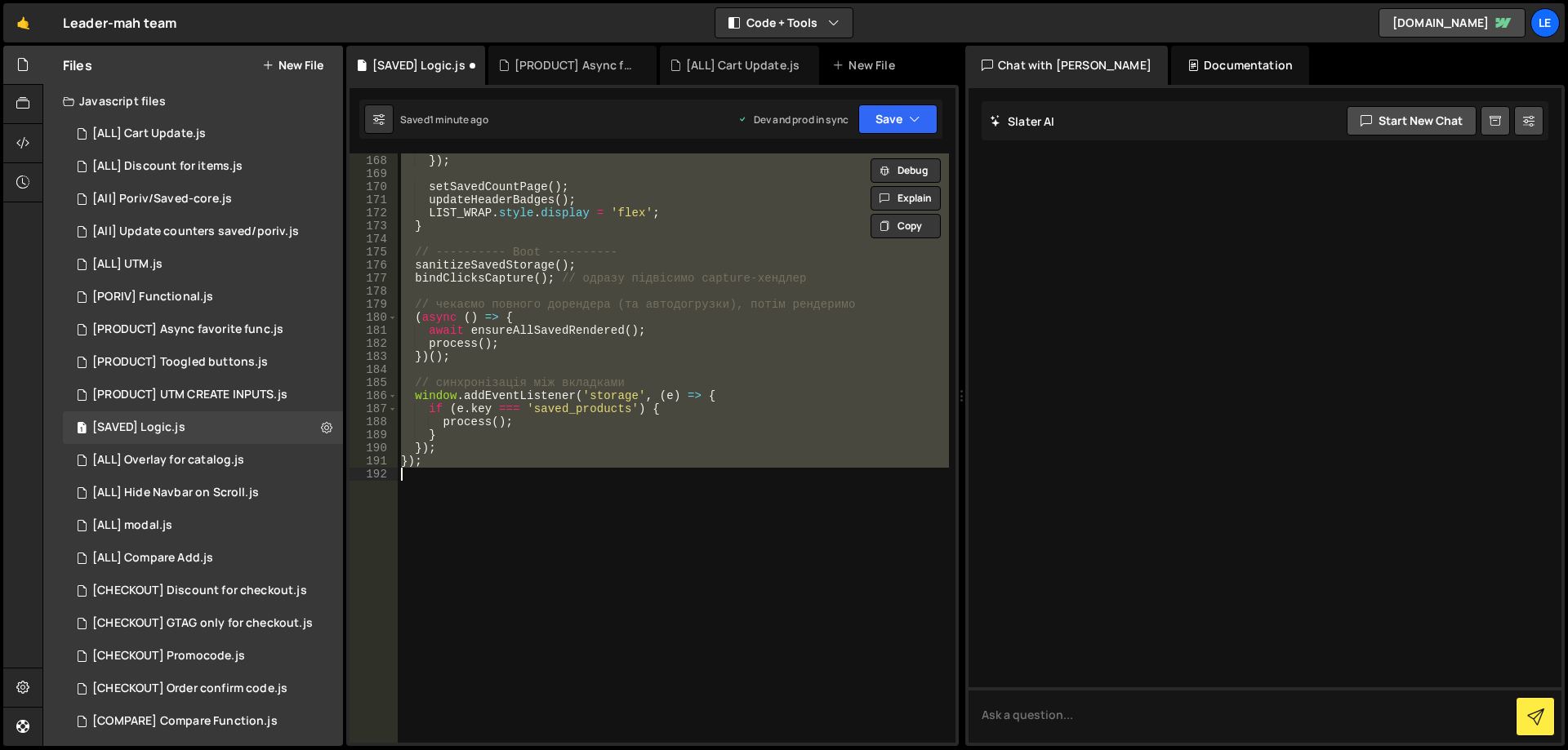
paste textarea
click at [713, 448] on div "renderSavedPairState ( wrap , id , saved ) ; }) ; setSavedCountPage ( ) ; updat…" at bounding box center [673, 448] width 552 height 589
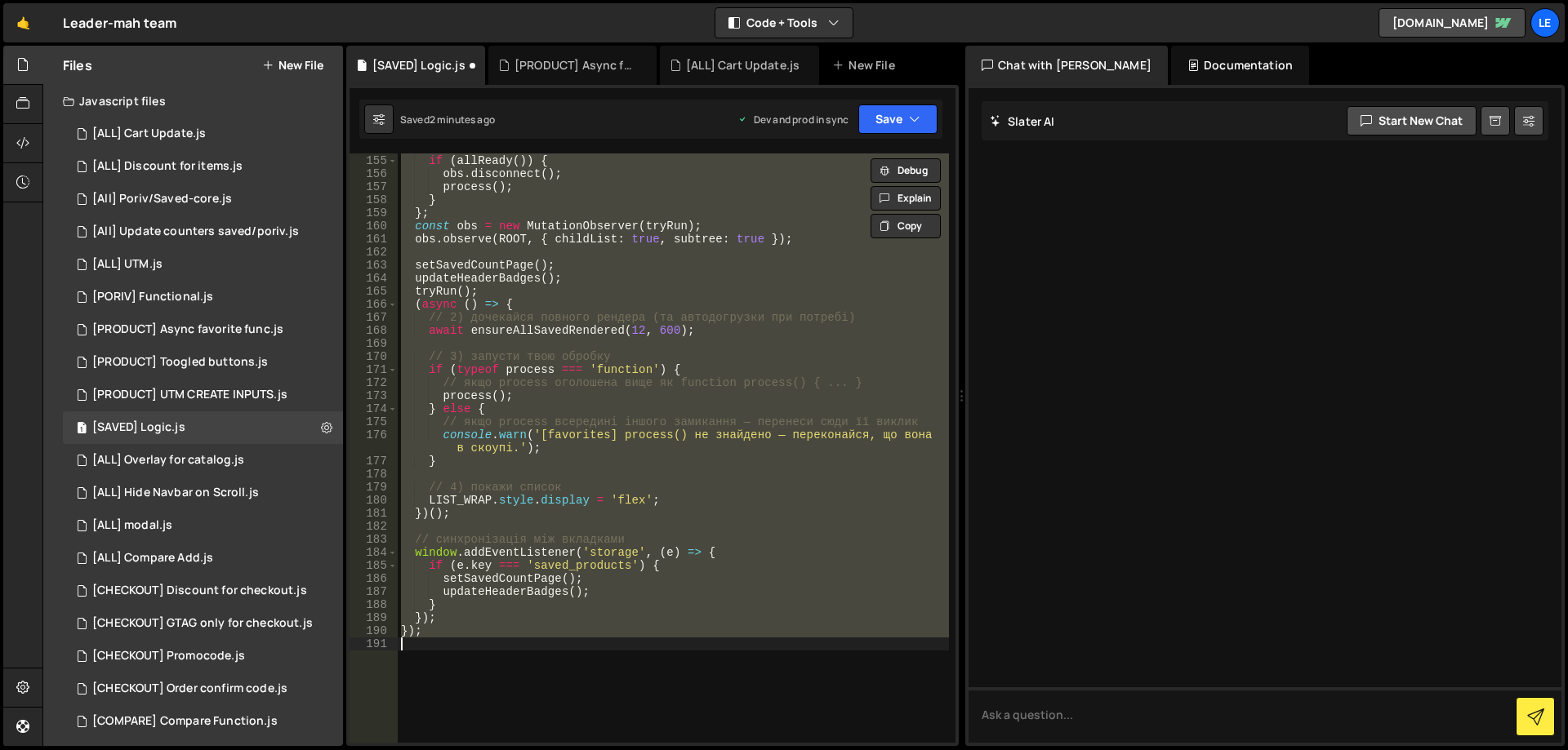
scroll to position [1907, 0]
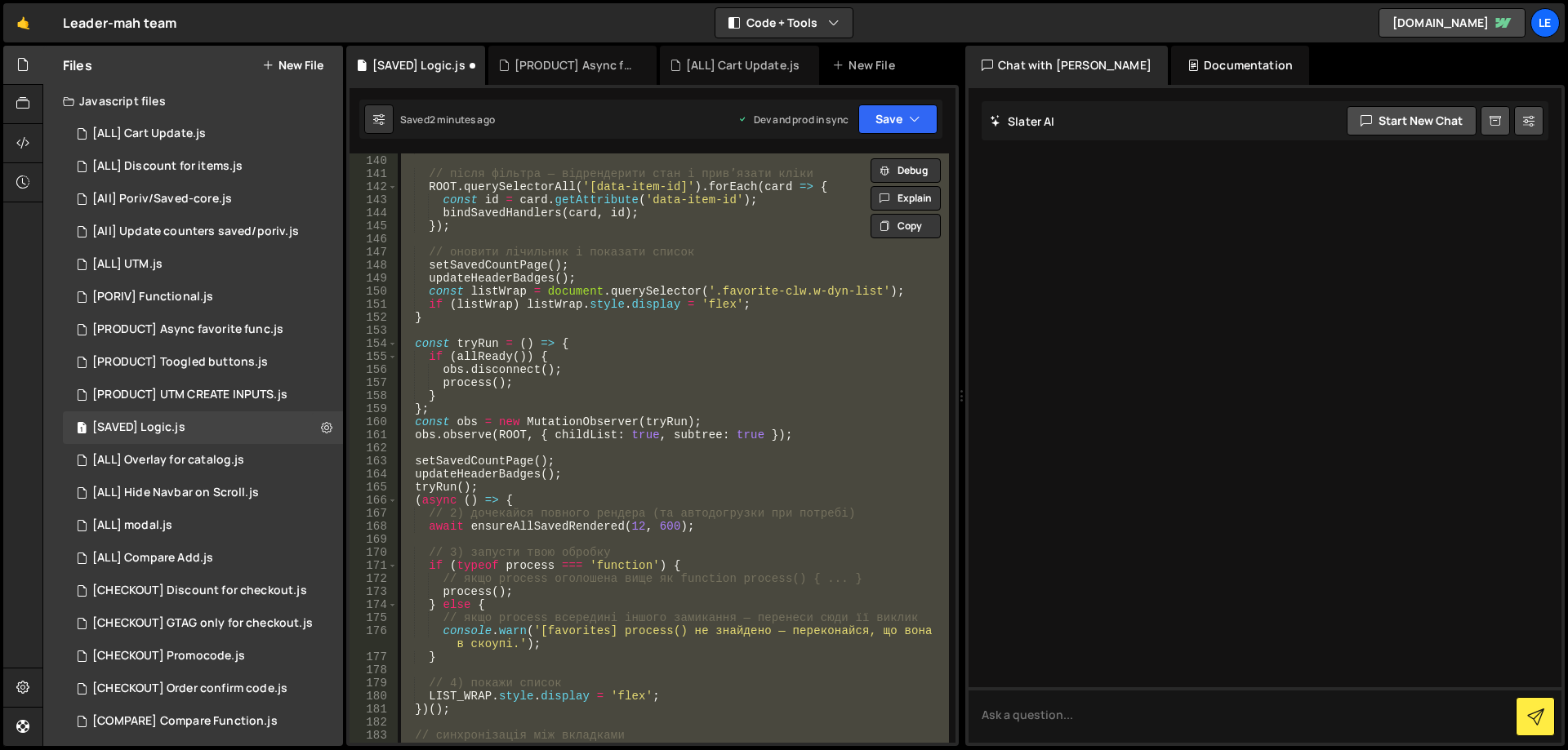
click at [781, 486] on div "}) ; // після фільтра — відрендерити стан і привʼязати кліки ROOT . querySelect…" at bounding box center [673, 448] width 552 height 589
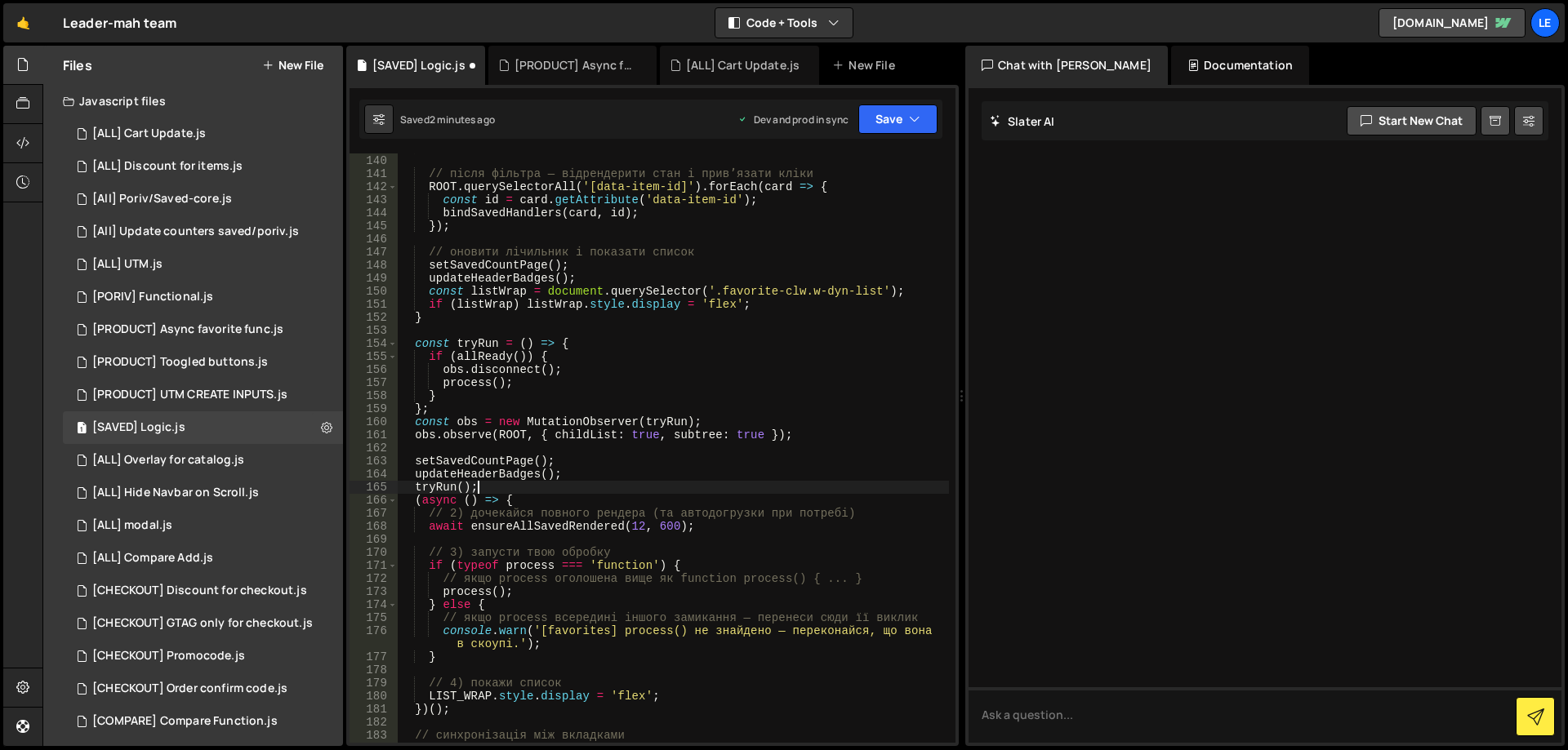
type textarea "tryRun();"
click at [881, 120] on button "Save" at bounding box center [898, 119] width 80 height 29
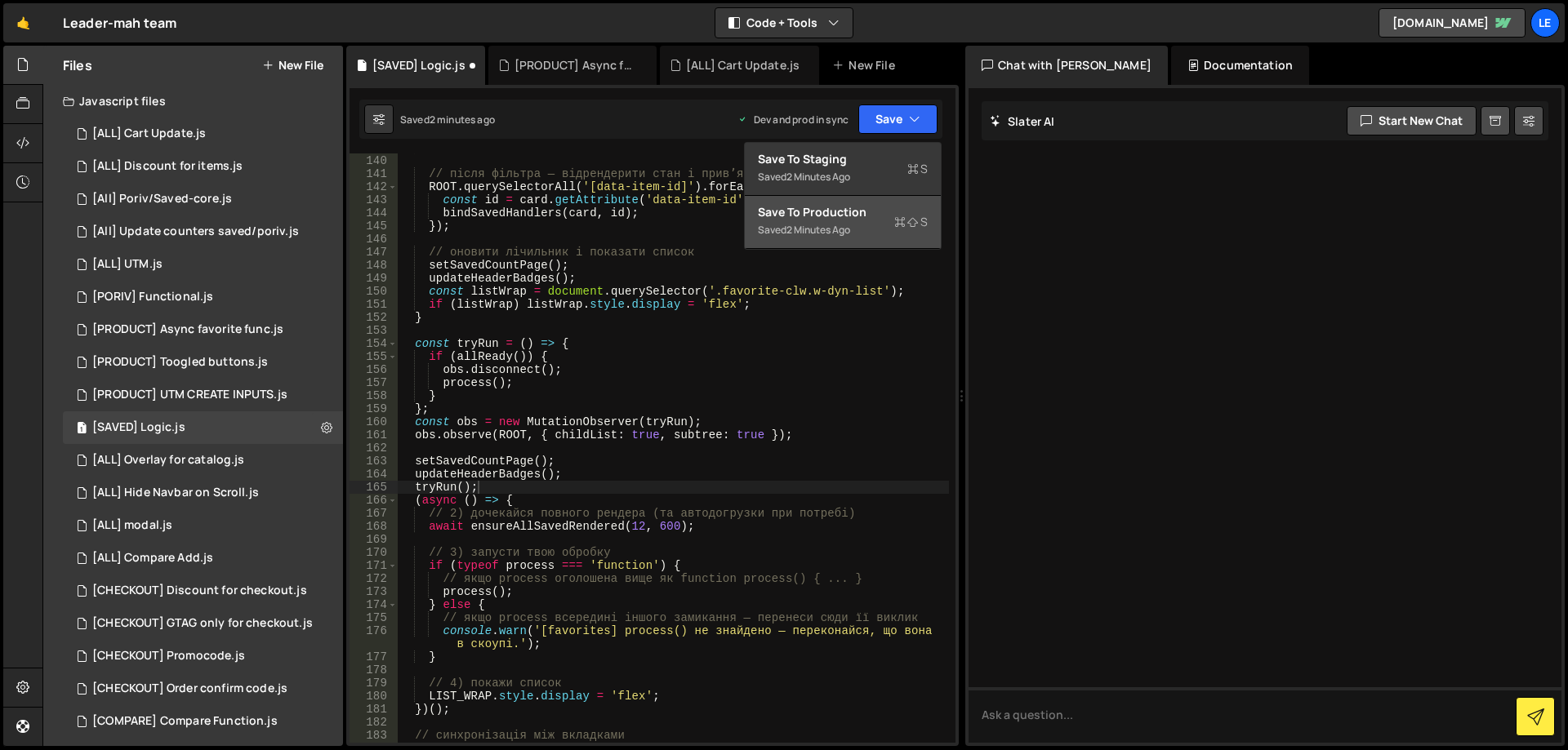
click at [850, 223] on div "2 minutes ago" at bounding box center [818, 230] width 63 height 14
